Goal: Information Seeking & Learning: Learn about a topic

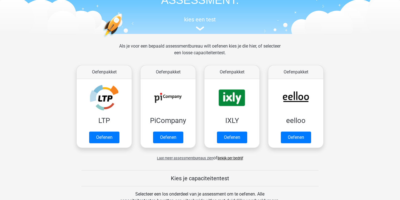
scroll to position [63, 0]
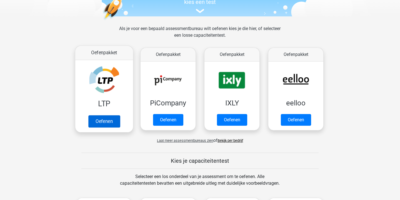
click at [102, 122] on link "Oefenen" at bounding box center [104, 121] width 32 height 12
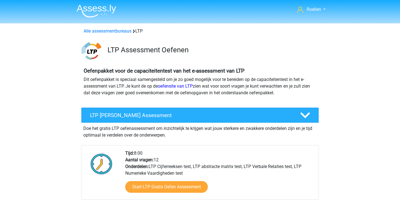
click at [97, 6] on img at bounding box center [96, 10] width 39 height 13
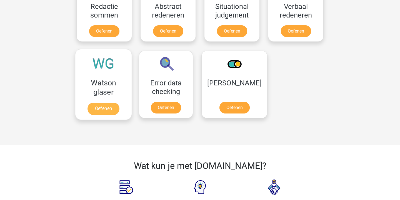
scroll to position [443, 0]
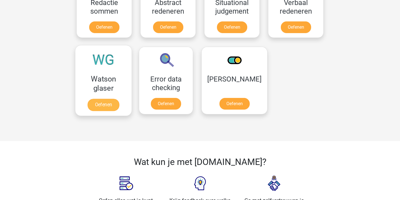
click at [114, 107] on link "Oefenen" at bounding box center [103, 105] width 32 height 12
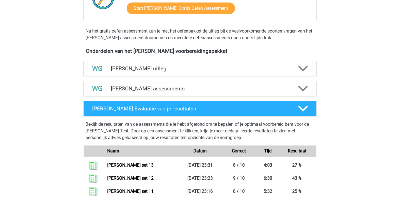
scroll to position [159, 0]
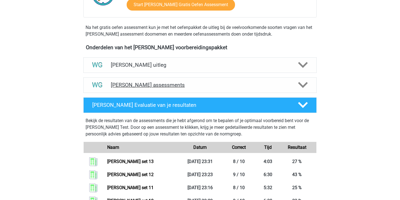
click at [197, 87] on h4 "Watson Glaser assessments" at bounding box center [200, 85] width 178 height 6
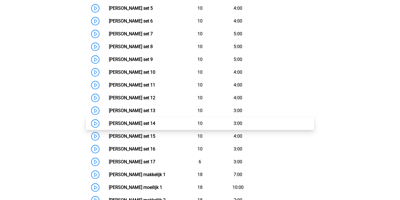
scroll to position [337, 0]
click at [150, 123] on link "[PERSON_NAME] set 14" at bounding box center [132, 123] width 46 height 5
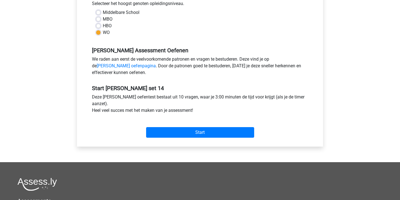
scroll to position [137, 0]
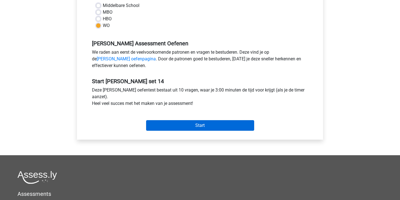
click at [195, 128] on input "Start" at bounding box center [200, 125] width 108 height 11
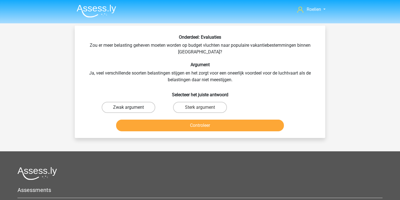
click at [130, 104] on label "Zwak argument" at bounding box center [129, 107] width 54 height 11
click at [130, 107] on input "Zwak argument" at bounding box center [130, 109] width 4 height 4
radio input "true"
click at [206, 126] on button "Controleer" at bounding box center [200, 125] width 168 height 12
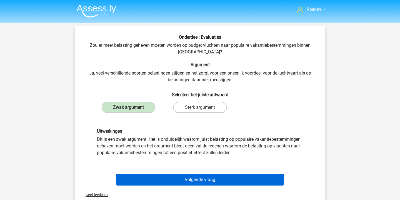
click at [208, 175] on button "Volgende vraag" at bounding box center [200, 179] width 168 height 12
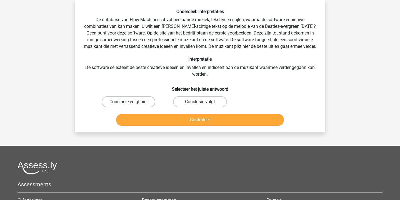
click at [143, 106] on label "Conclusie volgt niet" at bounding box center [129, 101] width 54 height 11
click at [132, 105] on input "Conclusie volgt niet" at bounding box center [130, 104] width 4 height 4
radio input "true"
click at [206, 125] on button "Controleer" at bounding box center [200, 120] width 168 height 12
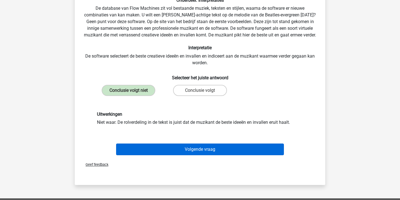
scroll to position [49, 0]
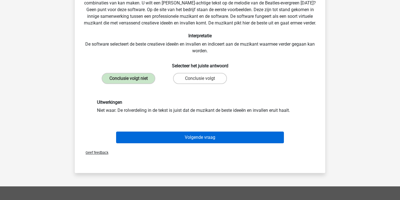
click at [214, 143] on button "Volgende vraag" at bounding box center [200, 137] width 168 height 12
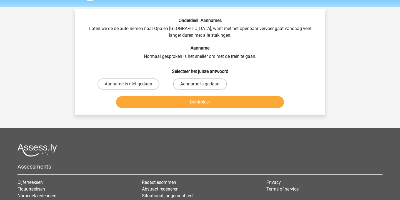
scroll to position [11, 0]
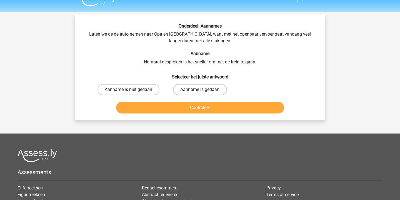
click at [134, 86] on label "Aanname is niet gedaan" at bounding box center [128, 89] width 62 height 11
click at [132, 89] on input "Aanname is niet gedaan" at bounding box center [130, 91] width 4 height 4
radio input "true"
click at [204, 113] on button "Controleer" at bounding box center [200, 108] width 168 height 12
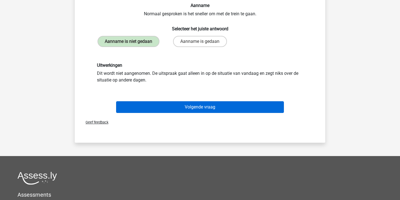
scroll to position [61, 0]
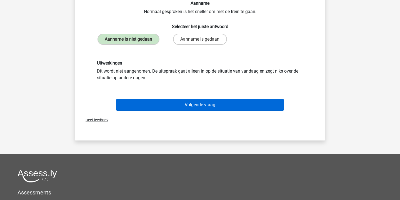
click at [217, 110] on button "Volgende vraag" at bounding box center [200, 105] width 168 height 12
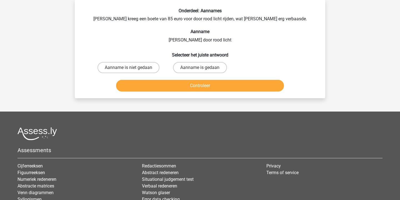
scroll to position [26, 0]
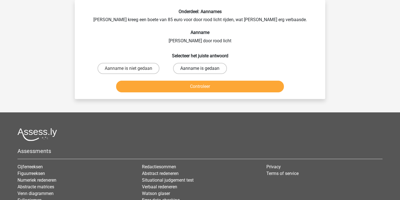
click at [212, 68] on label "Aanname is gedaan" at bounding box center [200, 68] width 54 height 11
click at [203, 68] on input "Aanname is gedaan" at bounding box center [202, 70] width 4 height 4
radio input "true"
click at [213, 88] on button "Controleer" at bounding box center [200, 86] width 168 height 12
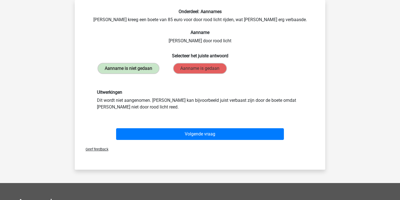
click at [99, 151] on span "Geef feedback" at bounding box center [94, 149] width 27 height 4
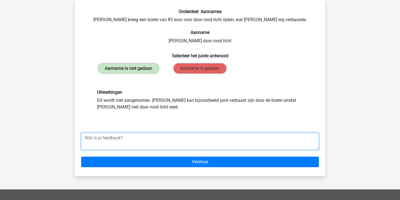
click at [124, 150] on textarea at bounding box center [200, 140] width 238 height 17
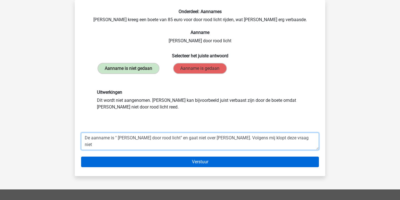
type textarea "De aanname is " Peter reed door rood licht" en gaat niet over Lisa. Volgens mij…"
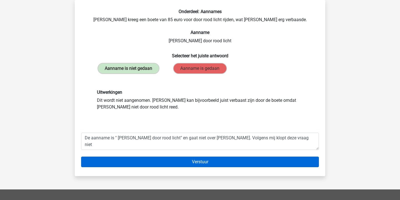
click at [211, 167] on input "Verstuur" at bounding box center [200, 161] width 238 height 11
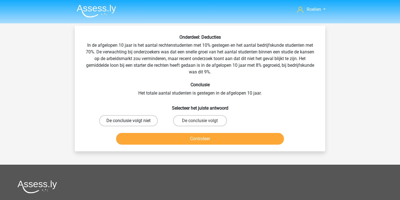
click at [149, 117] on label "De conclusie volgt niet" at bounding box center [128, 120] width 59 height 11
click at [132, 120] on input "De conclusie volgt niet" at bounding box center [130, 122] width 4 height 4
radio input "true"
click at [215, 140] on button "Controleer" at bounding box center [200, 139] width 168 height 12
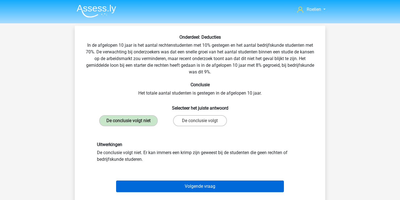
click at [214, 190] on button "Volgende vraag" at bounding box center [200, 186] width 168 height 12
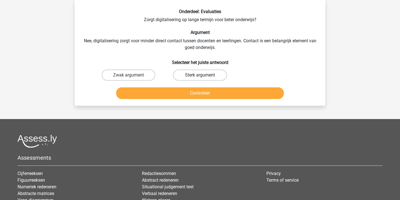
click at [214, 75] on label "Sterk argument" at bounding box center [200, 74] width 54 height 11
click at [203, 75] on input "Sterk argument" at bounding box center [202, 77] width 4 height 4
radio input "true"
click at [223, 90] on button "Controleer" at bounding box center [200, 93] width 168 height 12
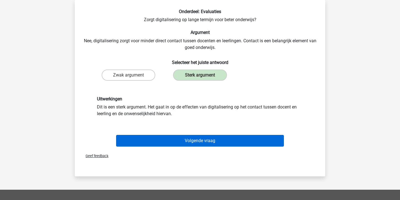
click at [216, 143] on button "Volgende vraag" at bounding box center [200, 141] width 168 height 12
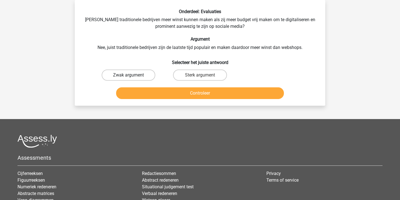
click at [135, 71] on label "Zwak argument" at bounding box center [129, 74] width 54 height 11
click at [132, 75] on input "Zwak argument" at bounding box center [130, 77] width 4 height 4
radio input "true"
click at [209, 94] on button "Controleer" at bounding box center [200, 93] width 168 height 12
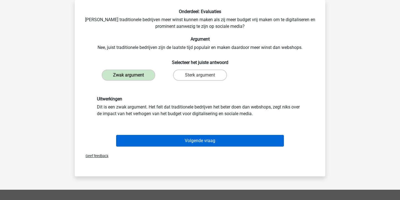
click at [213, 138] on button "Volgende vraag" at bounding box center [200, 141] width 168 height 12
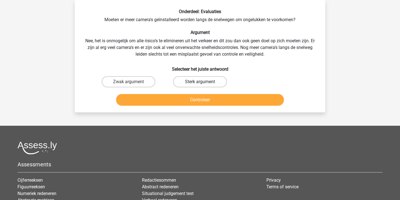
click at [204, 81] on label "Sterk argument" at bounding box center [200, 81] width 54 height 11
click at [203, 82] on input "Sterk argument" at bounding box center [202, 84] width 4 height 4
radio input "true"
click at [210, 102] on button "Controleer" at bounding box center [200, 100] width 168 height 12
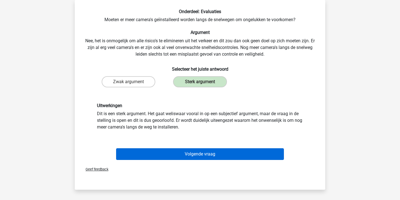
click at [195, 152] on button "Volgende vraag" at bounding box center [200, 154] width 168 height 12
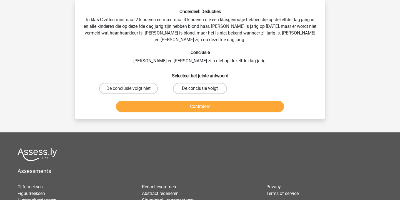
click at [206, 88] on label "De conclusie volgt" at bounding box center [200, 88] width 54 height 11
click at [203, 88] on input "De conclusie volgt" at bounding box center [202, 90] width 4 height 4
radio input "true"
click at [204, 104] on button "Controleer" at bounding box center [200, 106] width 168 height 12
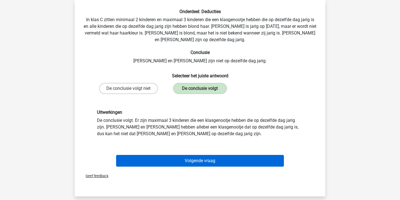
click at [209, 160] on button "Volgende vraag" at bounding box center [200, 161] width 168 height 12
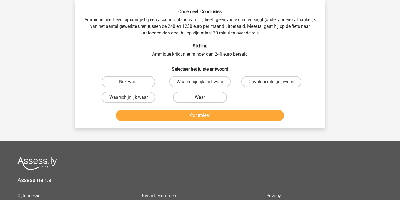
click at [201, 96] on label "Waar" at bounding box center [200, 97] width 54 height 11
click at [201, 97] on input "Waar" at bounding box center [202, 99] width 4 height 4
radio input "true"
click at [210, 113] on button "Controleer" at bounding box center [200, 115] width 168 height 12
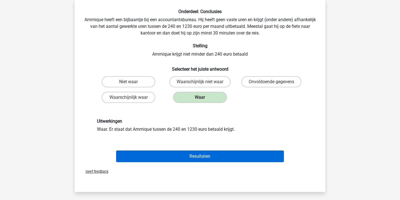
click at [210, 155] on button "Resultaten" at bounding box center [200, 156] width 168 height 12
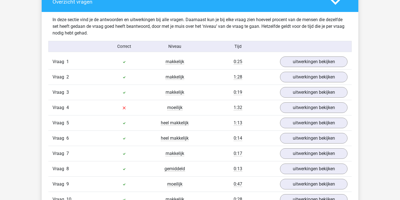
scroll to position [335, 0]
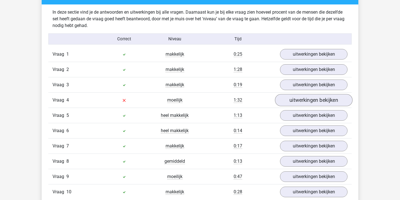
click at [307, 104] on link "uitwerkingen bekijken" at bounding box center [313, 100] width 77 height 12
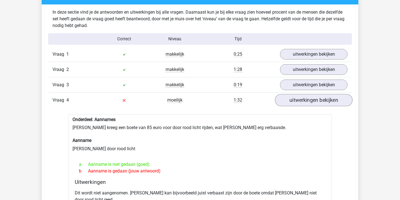
click at [314, 98] on link "uitwerkingen bekijken" at bounding box center [313, 100] width 77 height 12
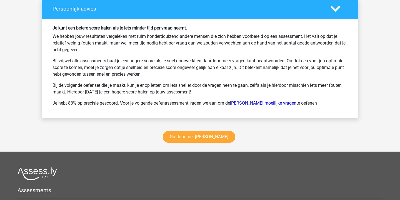
scroll to position [740, 0]
click at [209, 130] on div "Ga door met [PERSON_NAME]" at bounding box center [200, 137] width 316 height 27
click at [206, 136] on link "Ga door met [PERSON_NAME]" at bounding box center [199, 137] width 72 height 12
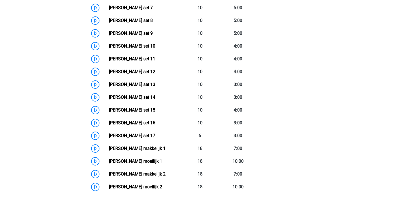
scroll to position [339, 0]
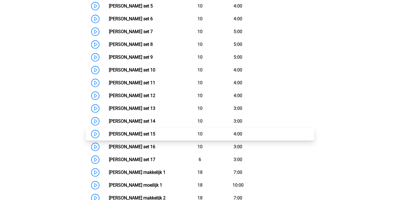
click at [109, 136] on link "Watson Glaser set 15" at bounding box center [132, 133] width 46 height 5
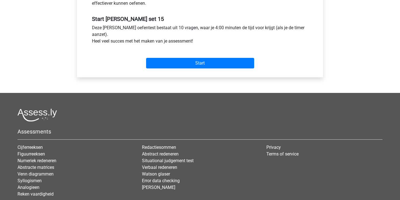
scroll to position [217, 0]
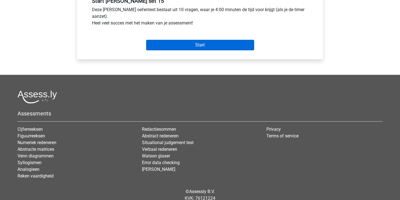
click at [235, 41] on input "Start" at bounding box center [200, 45] width 108 height 11
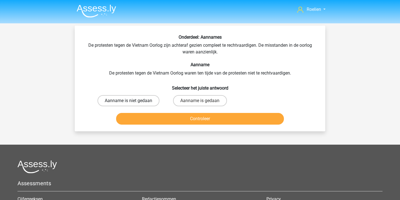
click at [147, 96] on label "Aanname is niet gedaan" at bounding box center [128, 100] width 62 height 11
click at [132, 100] on input "Aanname is niet gedaan" at bounding box center [130, 102] width 4 height 4
radio input "true"
click at [193, 124] on button "Controleer" at bounding box center [200, 119] width 168 height 12
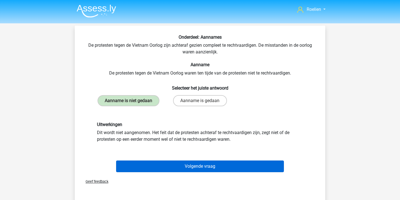
click at [209, 172] on button "Volgende vraag" at bounding box center [200, 166] width 168 height 12
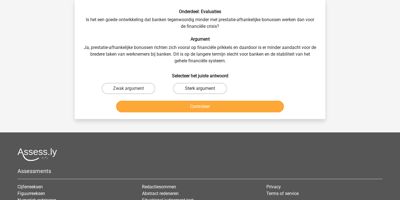
click at [213, 86] on label "Sterk argument" at bounding box center [200, 88] width 54 height 11
click at [203, 88] on input "Sterk argument" at bounding box center [202, 90] width 4 height 4
radio input "true"
click at [198, 107] on button "Controleer" at bounding box center [200, 106] width 168 height 12
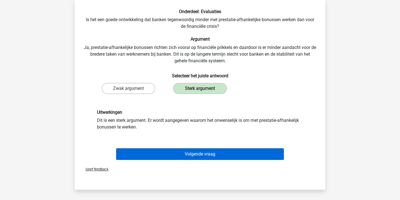
click at [193, 153] on button "Volgende vraag" at bounding box center [200, 154] width 168 height 12
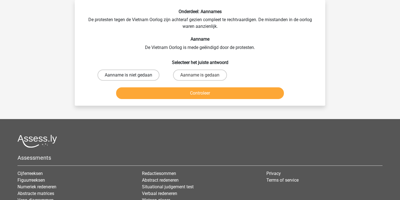
click at [136, 74] on label "Aanname is niet gedaan" at bounding box center [128, 74] width 62 height 11
click at [132, 75] on input "Aanname is niet gedaan" at bounding box center [130, 77] width 4 height 4
radio input "true"
click at [211, 99] on button "Controleer" at bounding box center [200, 93] width 168 height 12
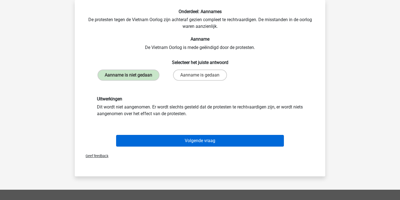
click at [198, 146] on button "Volgende vraag" at bounding box center [200, 141] width 168 height 12
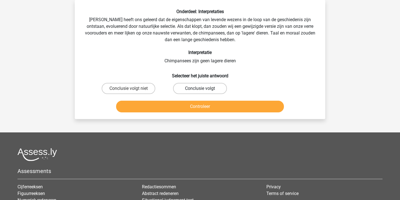
click at [195, 85] on label "Conclusie volgt" at bounding box center [200, 88] width 54 height 11
click at [200, 88] on input "Conclusie volgt" at bounding box center [202, 90] width 4 height 4
radio input "true"
click at [213, 108] on button "Controleer" at bounding box center [200, 106] width 168 height 12
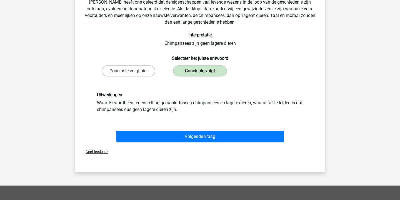
scroll to position [51, 0]
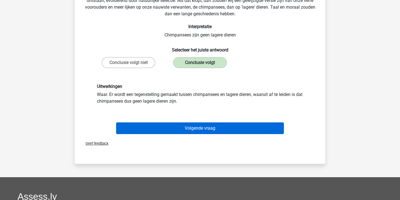
click at [206, 131] on button "Volgende vraag" at bounding box center [200, 128] width 168 height 12
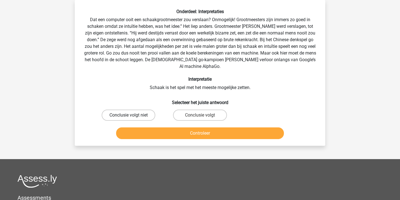
click at [137, 115] on label "Conclusie volgt niet" at bounding box center [129, 114] width 54 height 11
click at [132, 115] on input "Conclusie volgt niet" at bounding box center [130, 117] width 4 height 4
radio input "true"
click at [197, 130] on button "Controleer" at bounding box center [200, 133] width 168 height 12
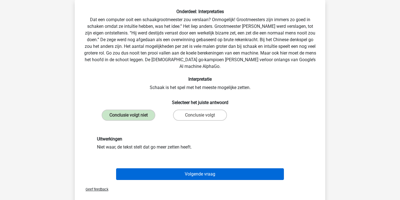
click at [200, 170] on button "Volgende vraag" at bounding box center [200, 174] width 168 height 12
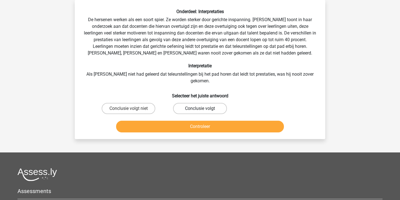
click at [203, 103] on label "Conclusie volgt" at bounding box center [200, 108] width 54 height 11
click at [203, 108] on input "Conclusie volgt" at bounding box center [202, 110] width 4 height 4
radio input "true"
click at [214, 120] on button "Controleer" at bounding box center [200, 126] width 168 height 12
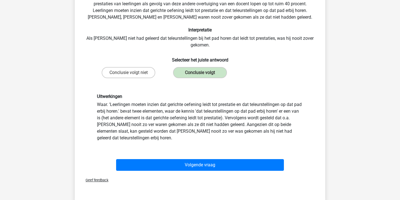
scroll to position [62, 0]
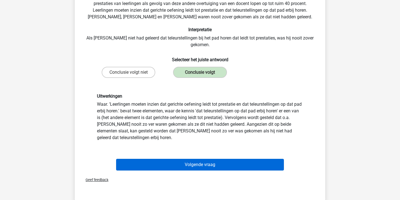
click at [219, 158] on button "Volgende vraag" at bounding box center [200, 164] width 168 height 12
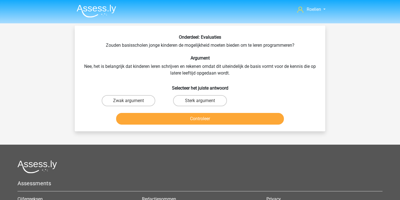
scroll to position [0, 0]
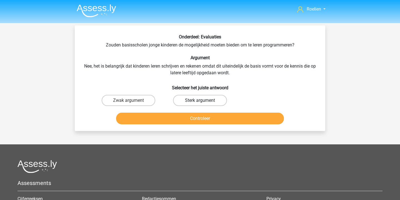
click at [202, 98] on label "Sterk argument" at bounding box center [200, 100] width 54 height 11
click at [202, 100] on input "Sterk argument" at bounding box center [202, 102] width 4 height 4
radio input "true"
click at [203, 117] on button "Controleer" at bounding box center [200, 118] width 168 height 12
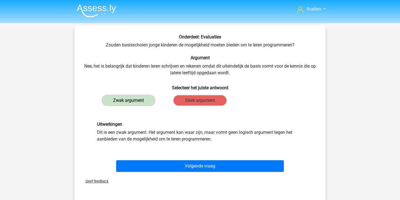
scroll to position [16, 0]
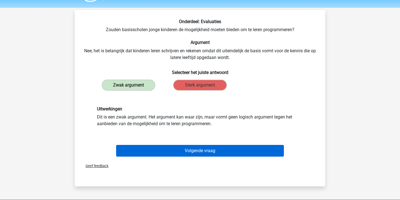
click at [191, 150] on button "Volgende vraag" at bounding box center [200, 151] width 168 height 12
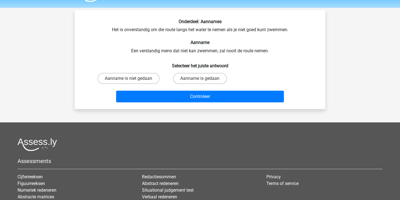
scroll to position [26, 0]
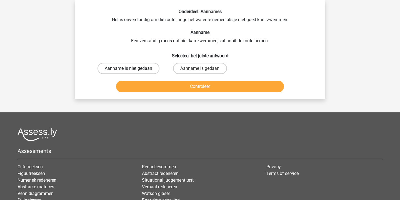
click at [148, 69] on label "Aanname is niet gedaan" at bounding box center [128, 68] width 62 height 11
click at [132, 69] on input "Aanname is niet gedaan" at bounding box center [130, 70] width 4 height 4
radio input "true"
click at [205, 92] on button "Controleer" at bounding box center [200, 86] width 168 height 12
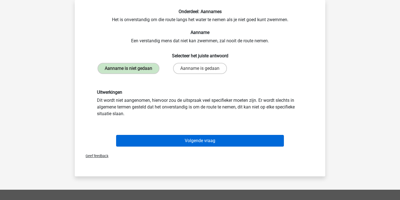
click at [209, 146] on button "Volgende vraag" at bounding box center [200, 141] width 168 height 12
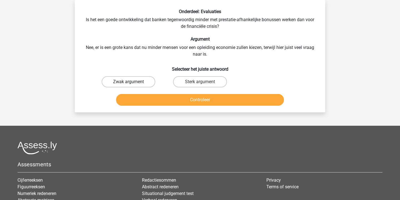
click at [149, 80] on label "Zwak argument" at bounding box center [129, 81] width 54 height 11
click at [132, 82] on input "Zwak argument" at bounding box center [130, 84] width 4 height 4
radio input "true"
click at [201, 99] on button "Controleer" at bounding box center [200, 100] width 168 height 12
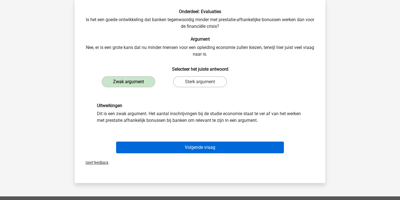
click at [214, 146] on button "Volgende vraag" at bounding box center [200, 147] width 168 height 12
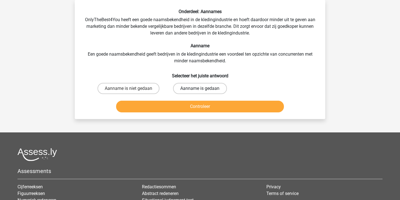
click at [198, 84] on label "Aanname is gedaan" at bounding box center [200, 88] width 54 height 11
click at [200, 88] on input "Aanname is gedaan" at bounding box center [202, 90] width 4 height 4
radio input "true"
click at [208, 106] on button "Controleer" at bounding box center [200, 106] width 168 height 12
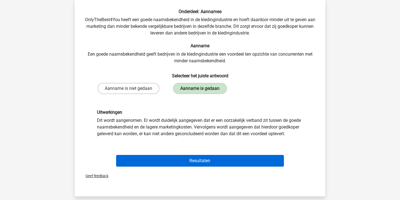
click at [200, 157] on button "Resultaten" at bounding box center [200, 161] width 168 height 12
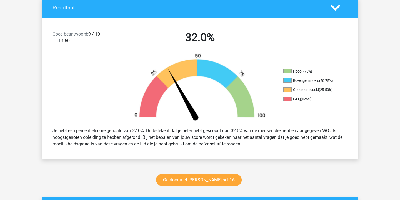
scroll to position [130, 0]
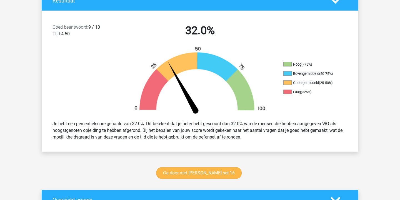
click at [195, 177] on link "Ga door met [PERSON_NAME] set 16" at bounding box center [198, 173] width 85 height 12
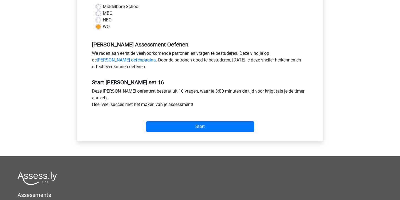
scroll to position [136, 0]
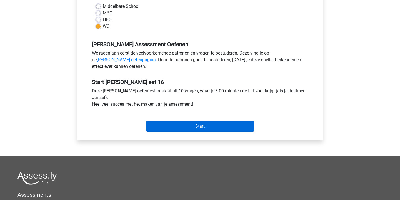
click at [201, 126] on input "Start" at bounding box center [200, 126] width 108 height 11
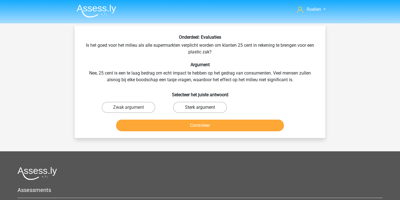
click at [206, 107] on label "Sterk argument" at bounding box center [200, 107] width 54 height 11
click at [203, 107] on input "Sterk argument" at bounding box center [202, 109] width 4 height 4
radio input "true"
click at [213, 125] on button "Controleer" at bounding box center [200, 125] width 168 height 12
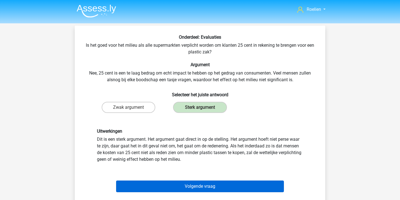
click at [199, 186] on button "Volgende vraag" at bounding box center [200, 186] width 168 height 12
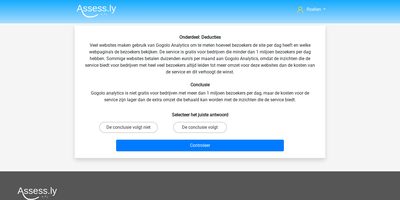
scroll to position [26, 0]
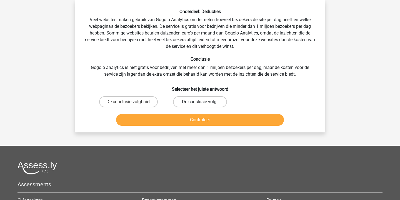
click at [216, 100] on label "De conclusie volgt" at bounding box center [200, 101] width 54 height 11
click at [203, 102] on input "De conclusie volgt" at bounding box center [202, 104] width 4 height 4
radio input "true"
click at [209, 119] on button "Controleer" at bounding box center [200, 120] width 168 height 12
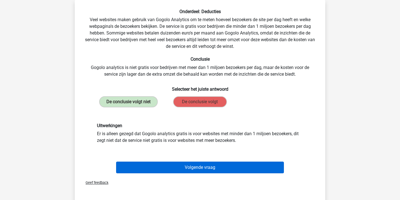
click at [211, 166] on button "Volgende vraag" at bounding box center [200, 167] width 168 height 12
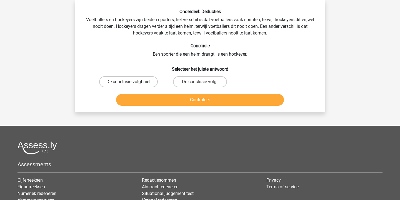
click at [148, 82] on label "De conclusie volgt niet" at bounding box center [128, 81] width 59 height 11
click at [132, 82] on input "De conclusie volgt niet" at bounding box center [130, 84] width 4 height 4
radio input "true"
click at [204, 102] on button "Controleer" at bounding box center [200, 100] width 168 height 12
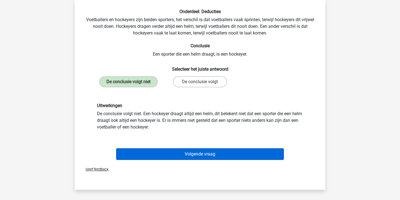
click at [203, 156] on button "Volgende vraag" at bounding box center [200, 154] width 168 height 12
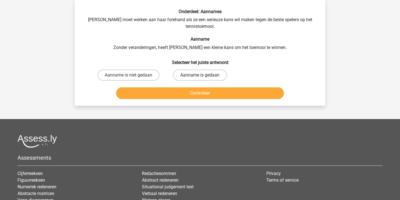
click at [196, 80] on label "Aanname is gedaan" at bounding box center [200, 74] width 54 height 11
click at [200, 79] on input "Aanname is gedaan" at bounding box center [202, 77] width 4 height 4
radio input "true"
click at [209, 94] on button "Controleer" at bounding box center [200, 93] width 168 height 12
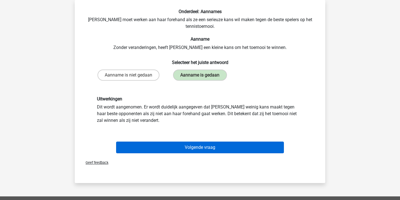
click at [208, 148] on button "Volgende vraag" at bounding box center [200, 147] width 168 height 12
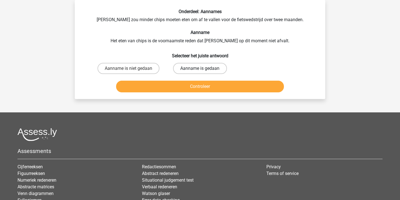
click at [204, 64] on label "Aanname is gedaan" at bounding box center [200, 68] width 54 height 11
click at [203, 68] on input "Aanname is gedaan" at bounding box center [202, 70] width 4 height 4
radio input "true"
click at [205, 89] on button "Controleer" at bounding box center [200, 86] width 168 height 12
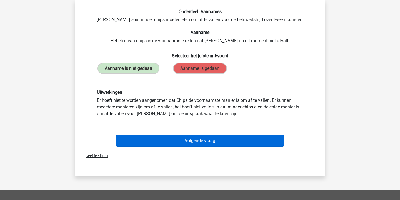
click at [198, 145] on button "Volgende vraag" at bounding box center [200, 141] width 168 height 12
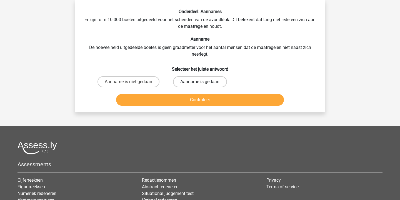
click at [198, 81] on label "Aanname is gedaan" at bounding box center [200, 81] width 54 height 11
click at [200, 82] on input "Aanname is gedaan" at bounding box center [202, 84] width 4 height 4
radio input "true"
click at [212, 99] on button "Controleer" at bounding box center [200, 100] width 168 height 12
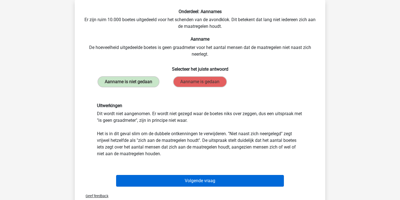
click at [217, 186] on button "Volgende vraag" at bounding box center [200, 181] width 168 height 12
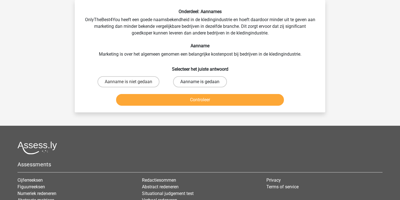
click at [197, 80] on label "Aanname is gedaan" at bounding box center [200, 81] width 54 height 11
click at [200, 82] on input "Aanname is gedaan" at bounding box center [202, 84] width 4 height 4
radio input "true"
click at [193, 98] on button "Controleer" at bounding box center [200, 100] width 168 height 12
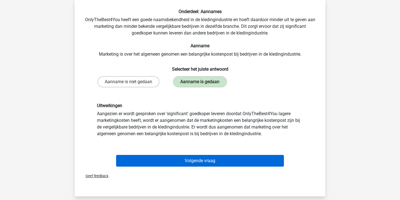
click at [190, 160] on button "Volgende vraag" at bounding box center [200, 161] width 168 height 12
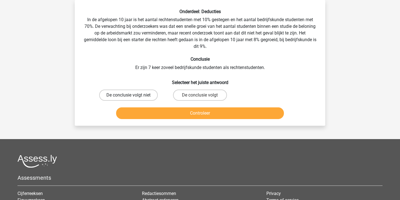
click at [140, 91] on label "De conclusie volgt niet" at bounding box center [128, 94] width 59 height 11
click at [132, 95] on input "De conclusie volgt niet" at bounding box center [130, 97] width 4 height 4
radio input "true"
click at [181, 117] on button "Controleer" at bounding box center [200, 113] width 168 height 12
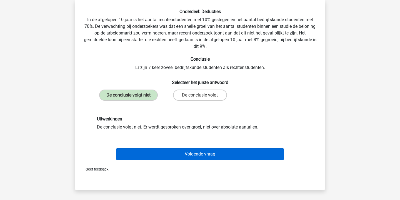
click at [196, 152] on button "Volgende vraag" at bounding box center [200, 154] width 168 height 12
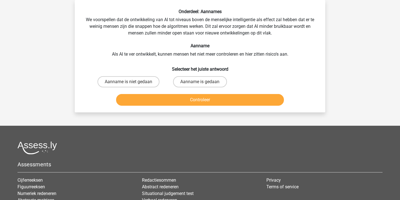
click at [146, 75] on div "Aanname is niet gedaan" at bounding box center [128, 82] width 71 height 16
click at [144, 80] on label "Aanname is niet gedaan" at bounding box center [128, 81] width 62 height 11
click at [132, 82] on input "Aanname is niet gedaan" at bounding box center [130, 84] width 4 height 4
radio input "true"
click at [177, 105] on button "Controleer" at bounding box center [200, 100] width 168 height 12
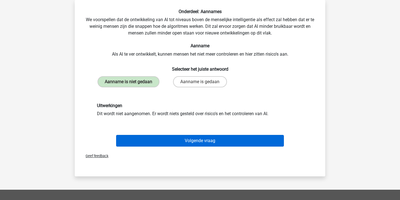
click at [190, 146] on button "Volgende vraag" at bounding box center [200, 141] width 168 height 12
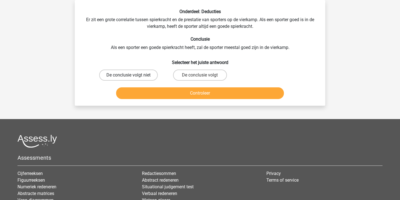
click at [148, 71] on label "De conclusie volgt niet" at bounding box center [128, 74] width 59 height 11
click at [132, 75] on input "De conclusie volgt niet" at bounding box center [130, 77] width 4 height 4
radio input "true"
click at [218, 95] on button "Controleer" at bounding box center [200, 93] width 168 height 12
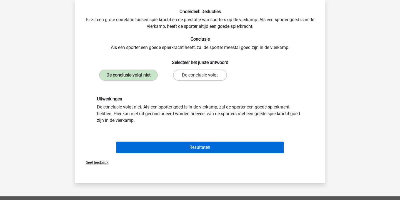
click at [229, 143] on button "Resultaten" at bounding box center [200, 147] width 168 height 12
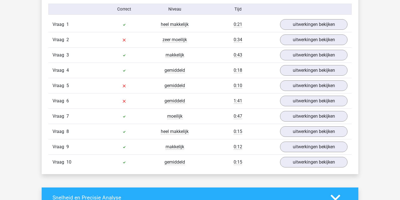
scroll to position [352, 0]
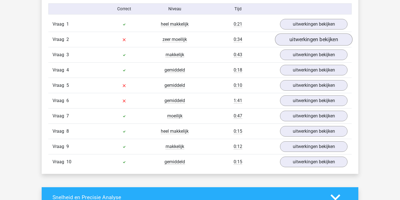
click at [300, 38] on link "uitwerkingen bekijken" at bounding box center [313, 39] width 77 height 12
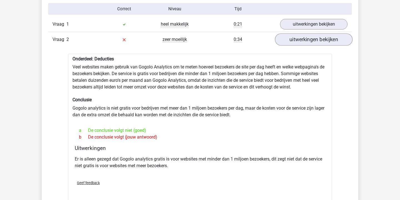
click at [300, 38] on link "uitwerkingen bekijken" at bounding box center [313, 39] width 77 height 12
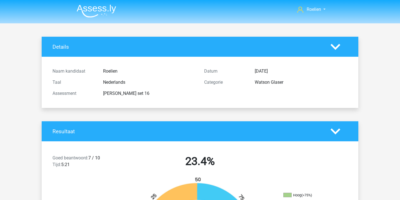
scroll to position [0, 0]
click at [339, 0] on header "Roelien [EMAIL_ADDRESS][DOMAIN_NAME]" at bounding box center [200, 11] width 400 height 23
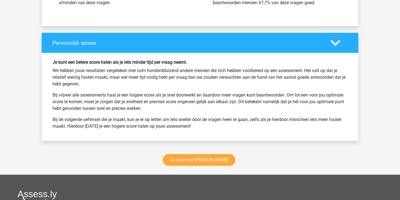
scroll to position [694, 0]
